Goal: Download file/media

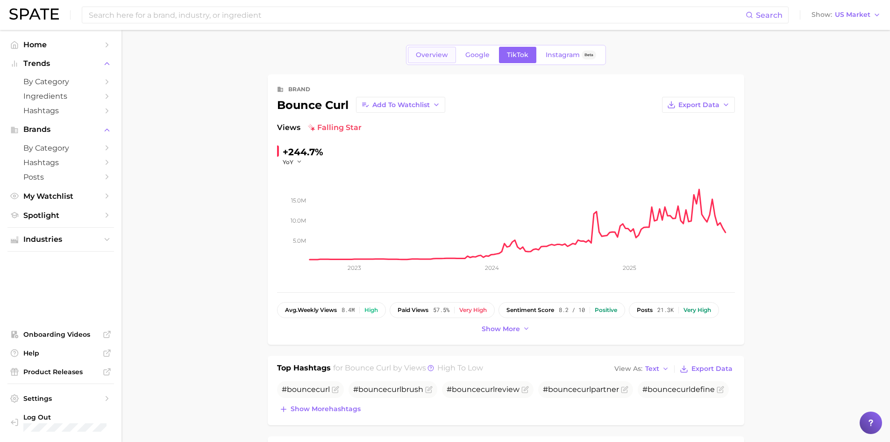
click at [426, 59] on link "Overview" at bounding box center [432, 55] width 48 height 16
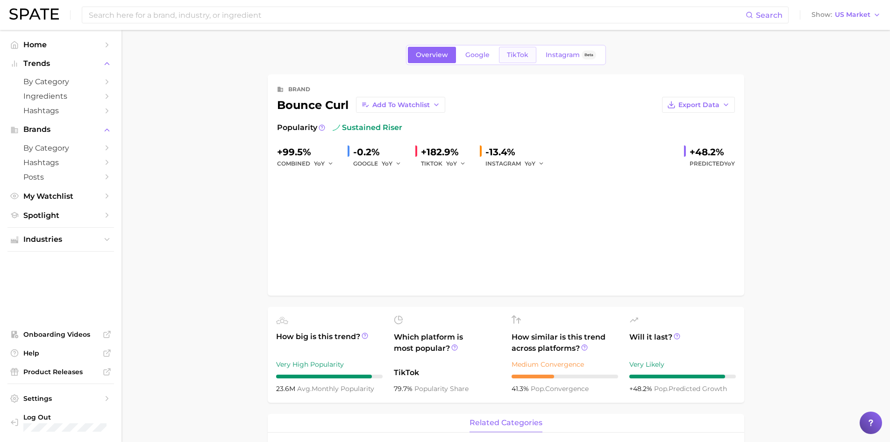
click at [512, 57] on span "TikTok" at bounding box center [518, 55] width 22 height 8
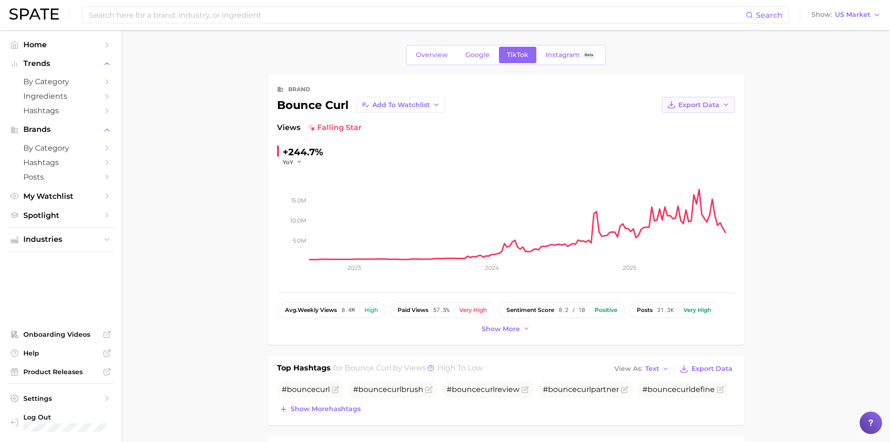
click at [725, 106] on icon "button" at bounding box center [726, 104] width 7 height 7
click at [686, 121] on span "Time Series CSV" at bounding box center [675, 122] width 55 height 8
click at [222, 19] on input at bounding box center [417, 15] width 658 height 16
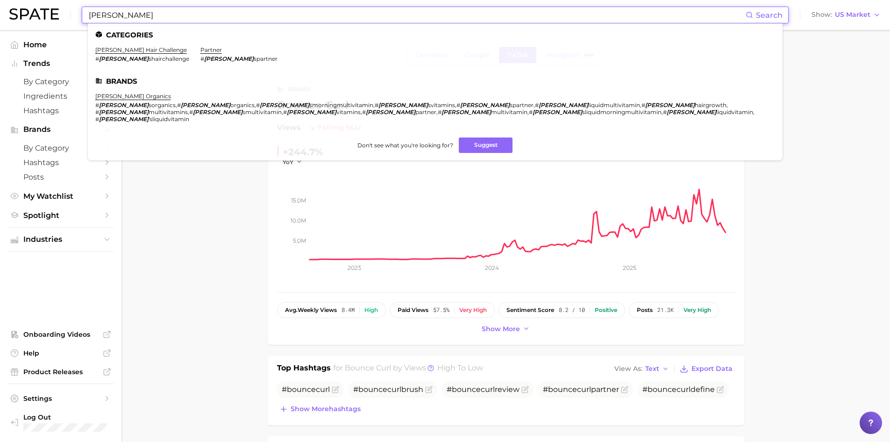
click at [123, 14] on input "[PERSON_NAME]" at bounding box center [417, 15] width 658 height 16
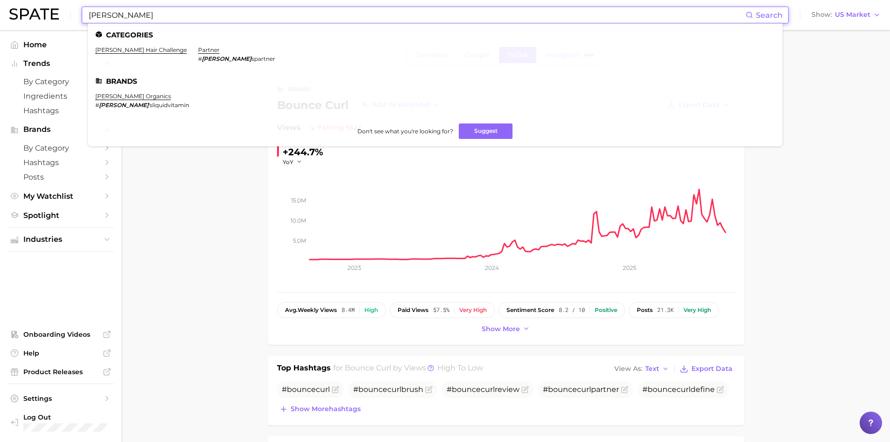
type input "[PERSON_NAME]"
click at [138, 97] on link "[PERSON_NAME] organics" at bounding box center [133, 96] width 76 height 7
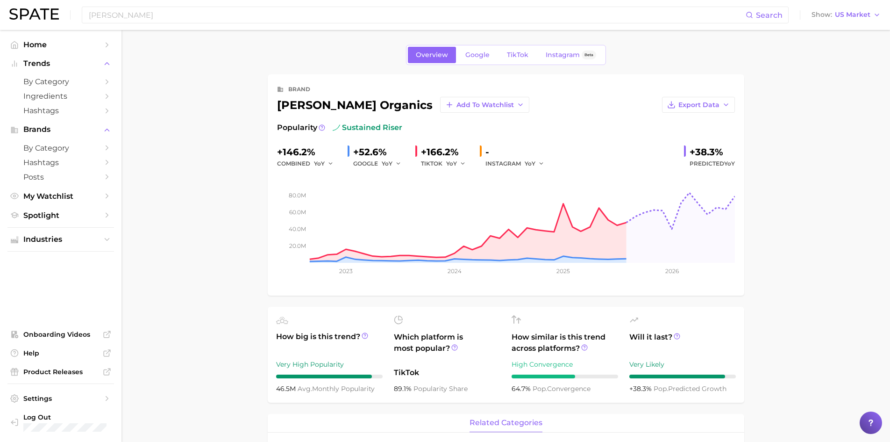
click at [517, 57] on span "TikTok" at bounding box center [518, 55] width 22 height 8
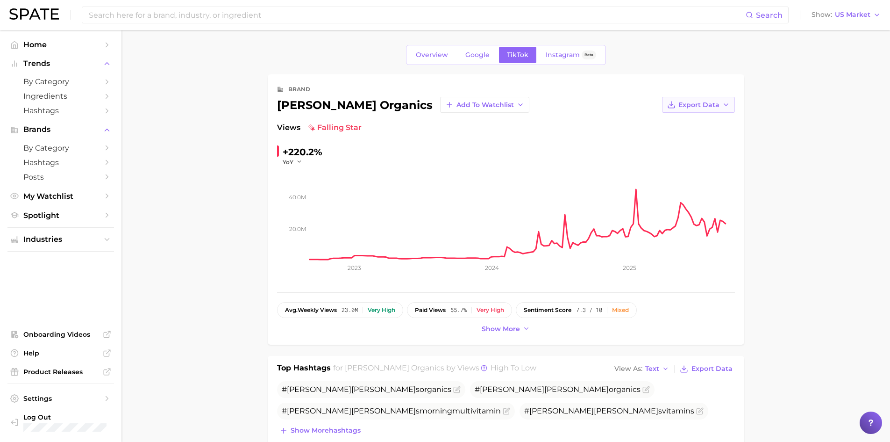
click at [676, 97] on button "Export Data" at bounding box center [698, 105] width 73 height 16
click at [680, 128] on button "Time Series CSV" at bounding box center [683, 122] width 103 height 17
